Goal: Task Accomplishment & Management: Use online tool/utility

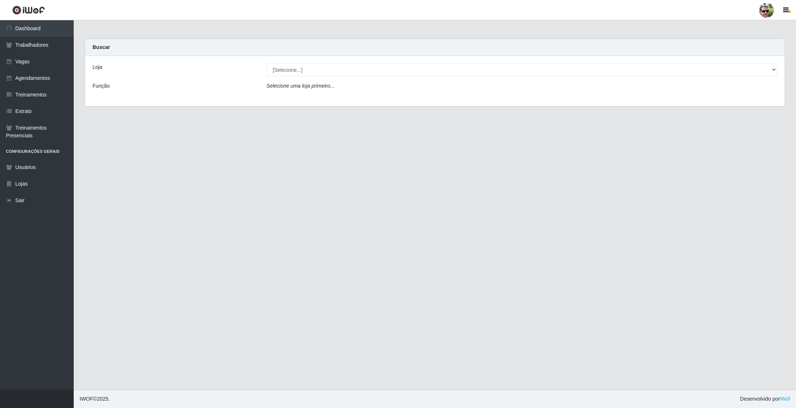
select select "176"
click at [266, 63] on select "[Selecione...] [PERSON_NAME] Supermercado - Gurinhém" at bounding box center [521, 69] width 511 height 13
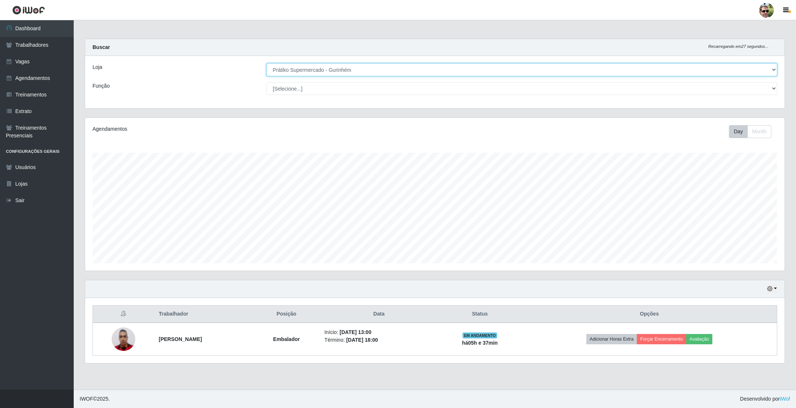
scroll to position [154, 699]
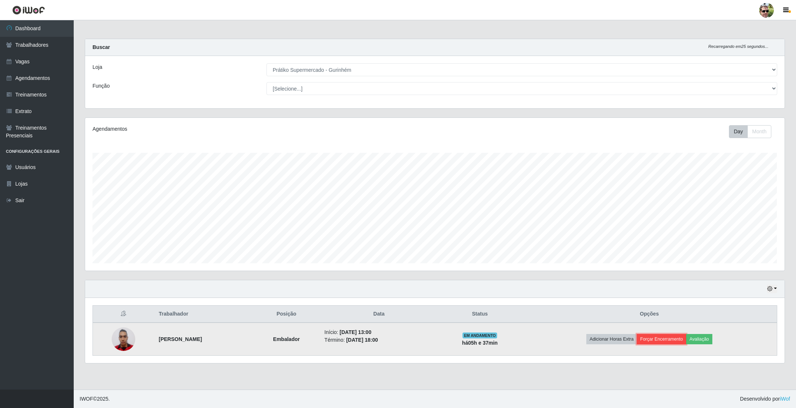
click at [671, 343] on button "Forçar Encerramento" at bounding box center [661, 339] width 49 height 10
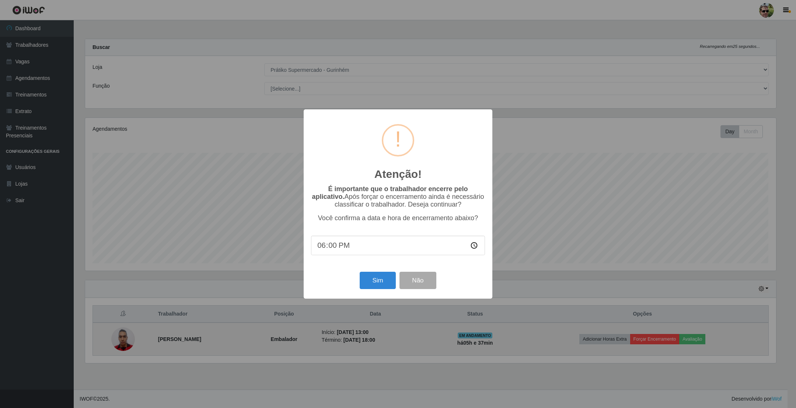
scroll to position [368342, 367804]
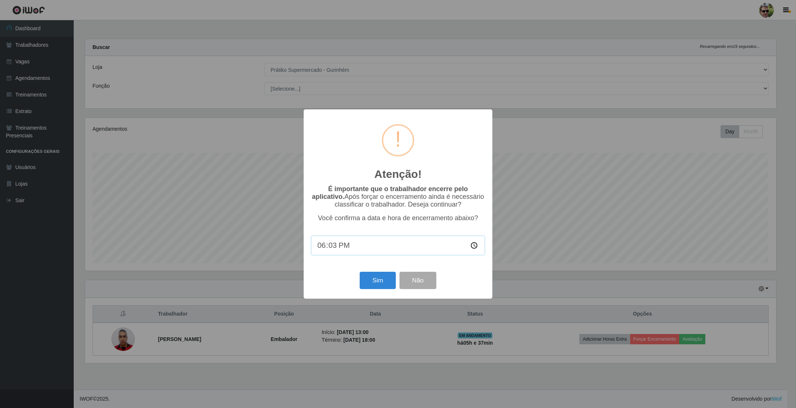
type input "18:30"
click at [373, 288] on button "Sim" at bounding box center [378, 280] width 36 height 17
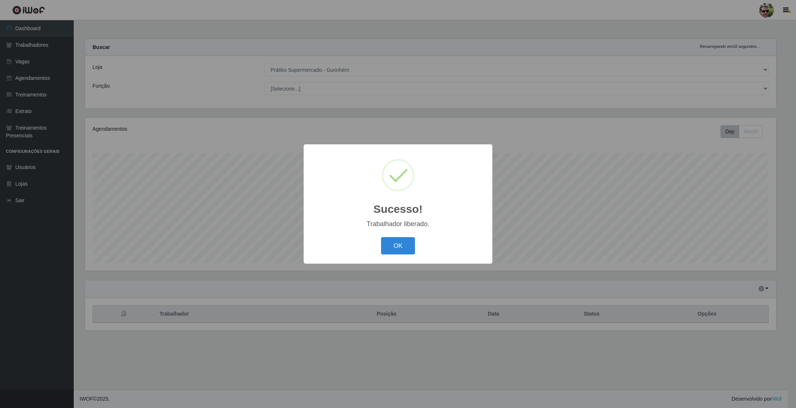
scroll to position [154, 691]
click at [381, 237] on button "OK" at bounding box center [398, 245] width 34 height 17
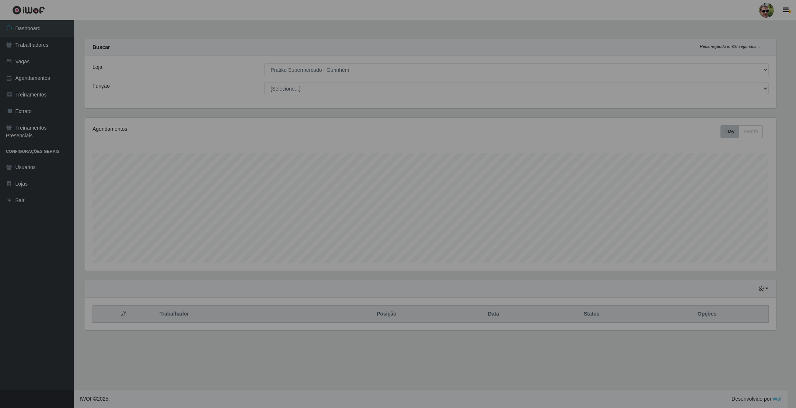
scroll to position [154, 699]
